Goal: Check status: Check status

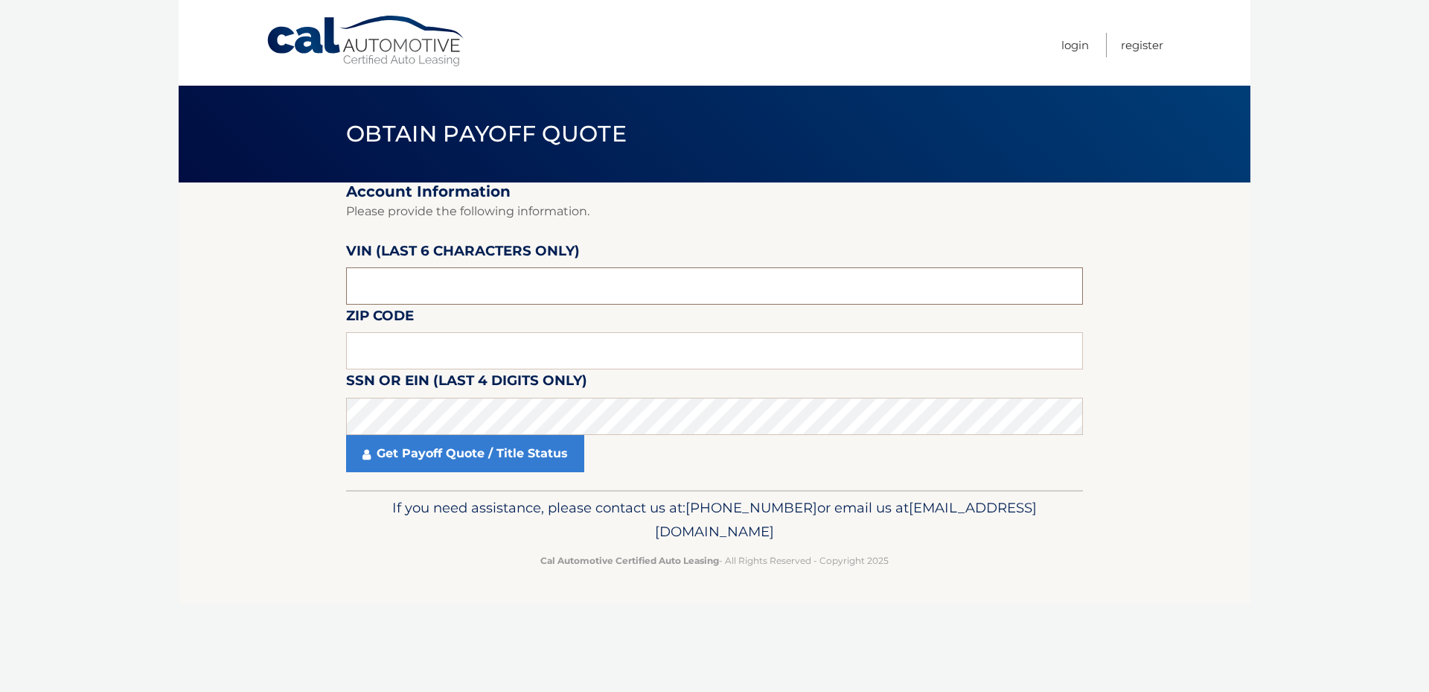
click at [397, 284] on input "text" at bounding box center [714, 285] width 737 height 37
type input "202793"
click button "For Originating Dealer" at bounding box center [0, 0] width 0 height 0
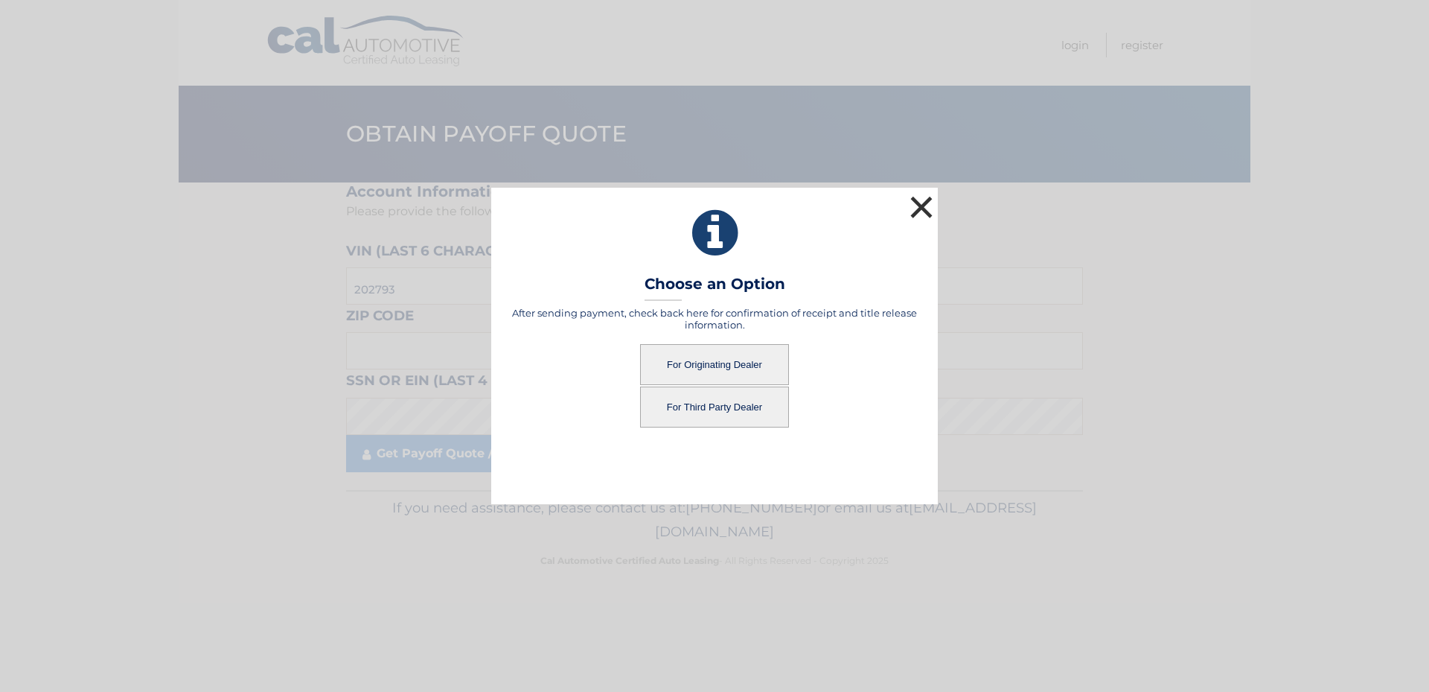
click at [931, 205] on button "×" at bounding box center [922, 207] width 30 height 30
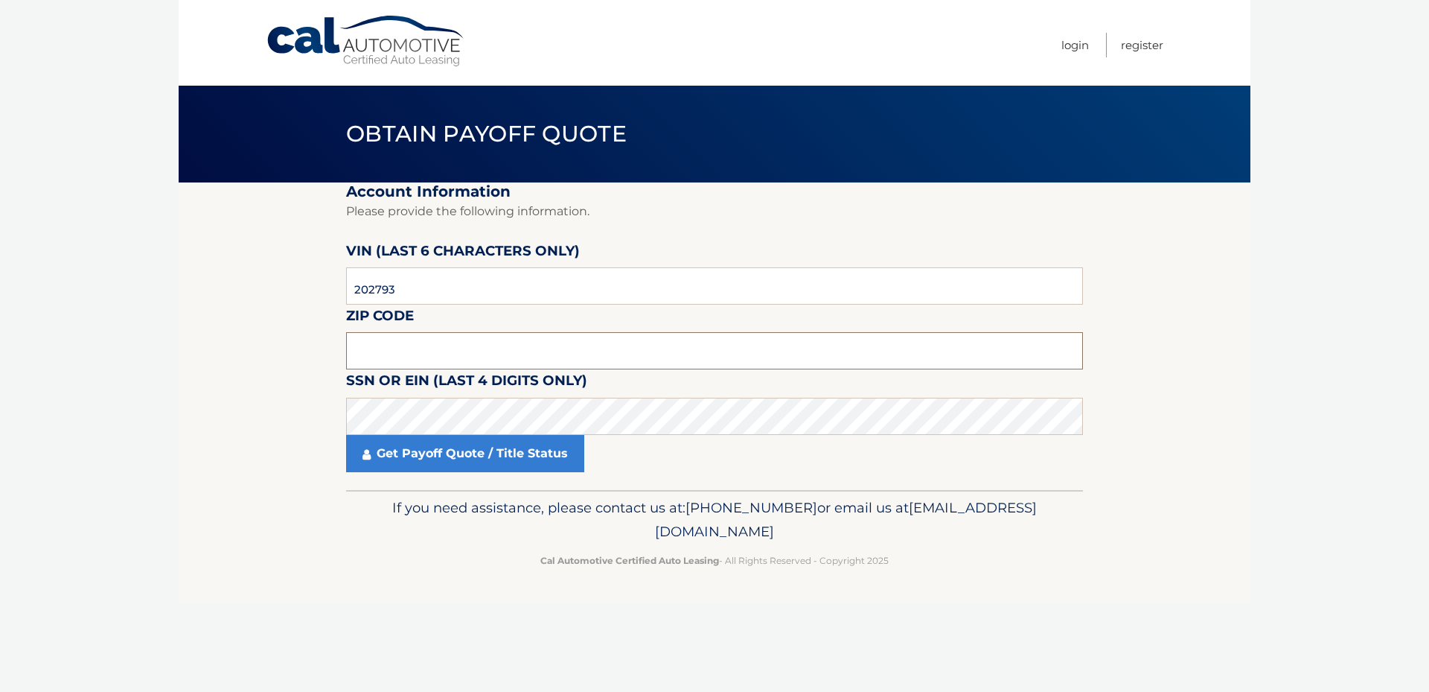
click at [404, 345] on input "text" at bounding box center [714, 350] width 737 height 37
drag, startPoint x: 448, startPoint y: 357, endPoint x: 579, endPoint y: 364, distance: 131.2
click at [453, 354] on input "text" at bounding box center [714, 350] width 737 height 37
click at [384, 353] on input "text" at bounding box center [714, 350] width 737 height 37
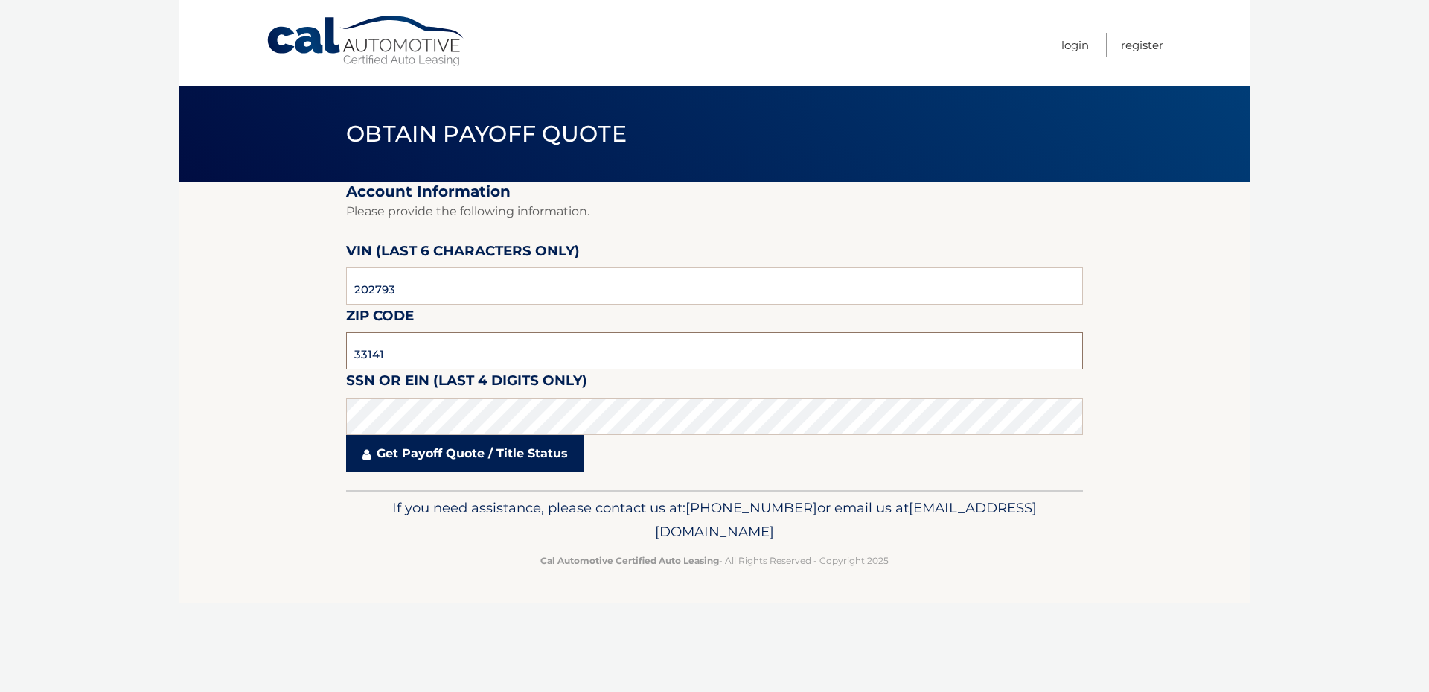
type input "33141"
click at [433, 453] on link "Get Payoff Quote / Title Status" at bounding box center [465, 453] width 238 height 37
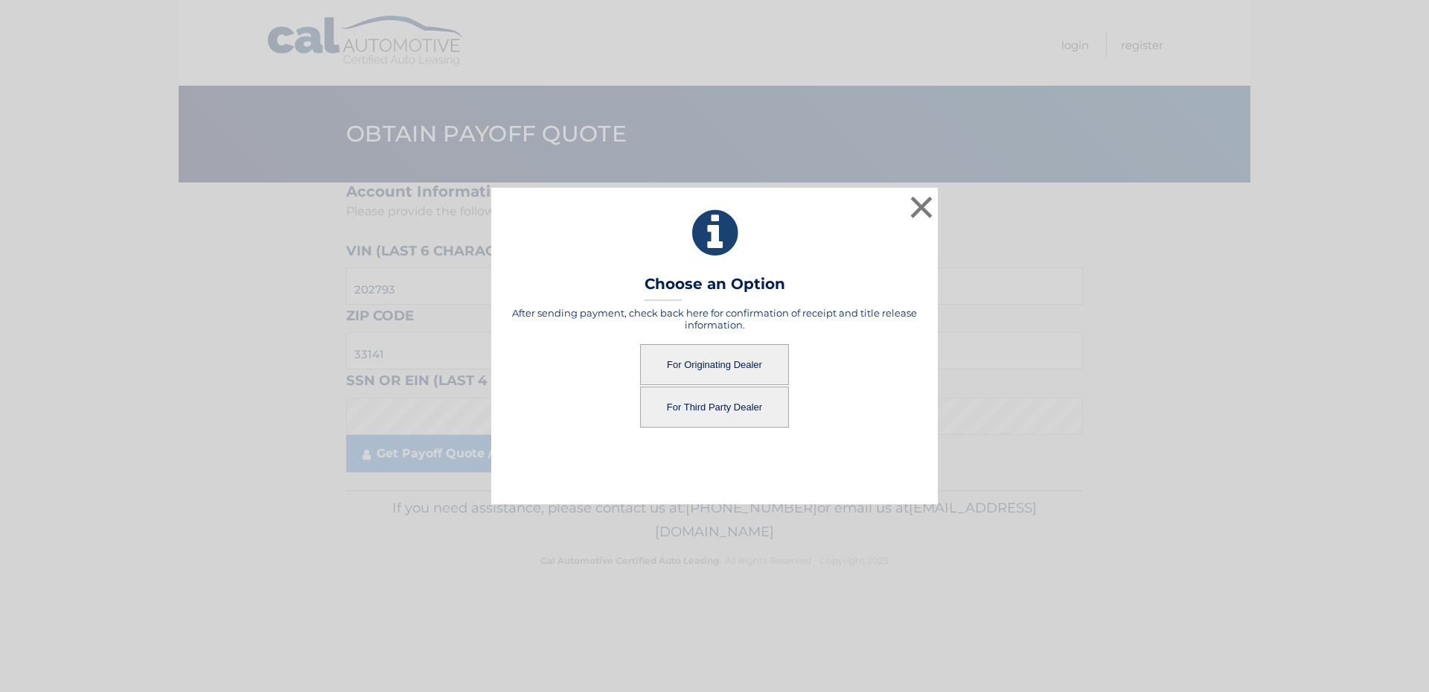
click at [728, 364] on button "For Originating Dealer" at bounding box center [714, 364] width 149 height 41
click at [707, 367] on button "For Originating Dealer" at bounding box center [714, 364] width 149 height 41
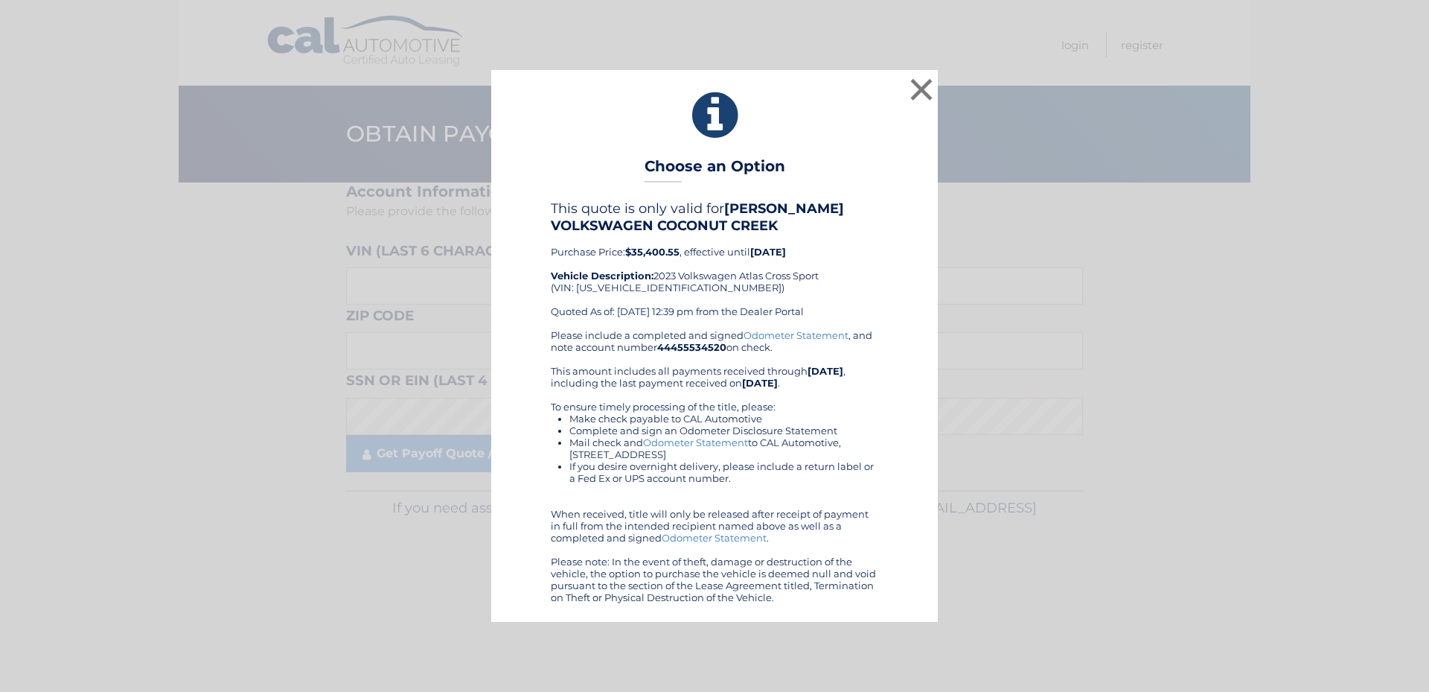
click at [718, 440] on link "Odometer Statement" at bounding box center [695, 442] width 105 height 12
